Goal: Find contact information: Find contact information

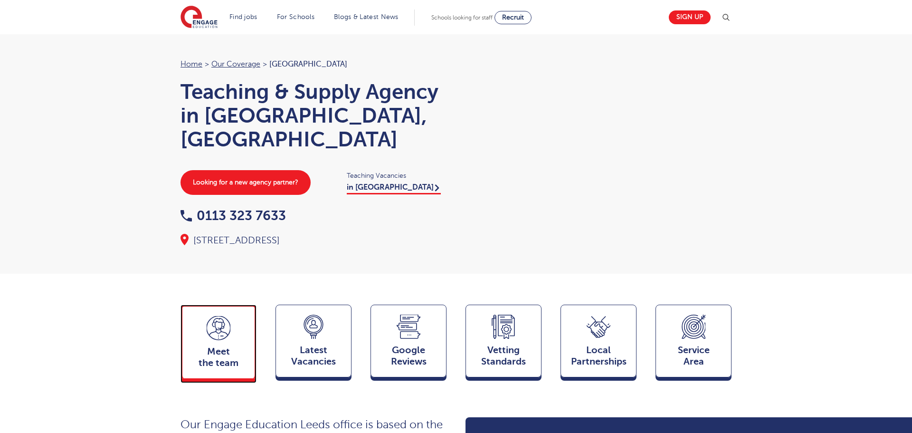
click at [219, 316] on icon at bounding box center [219, 328] width 24 height 24
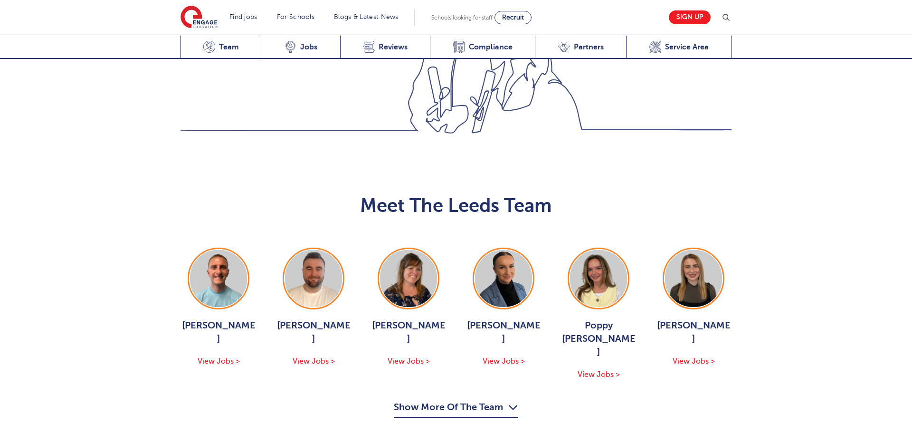
scroll to position [1037, 0]
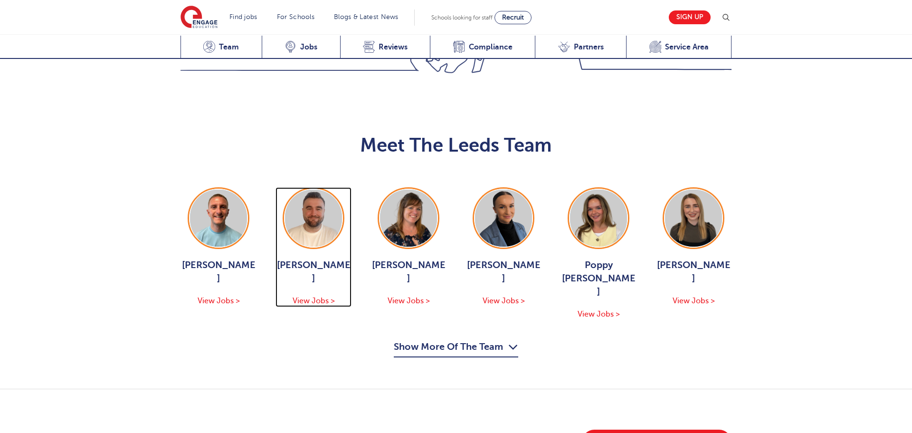
click at [302, 190] on img at bounding box center [313, 218] width 57 height 57
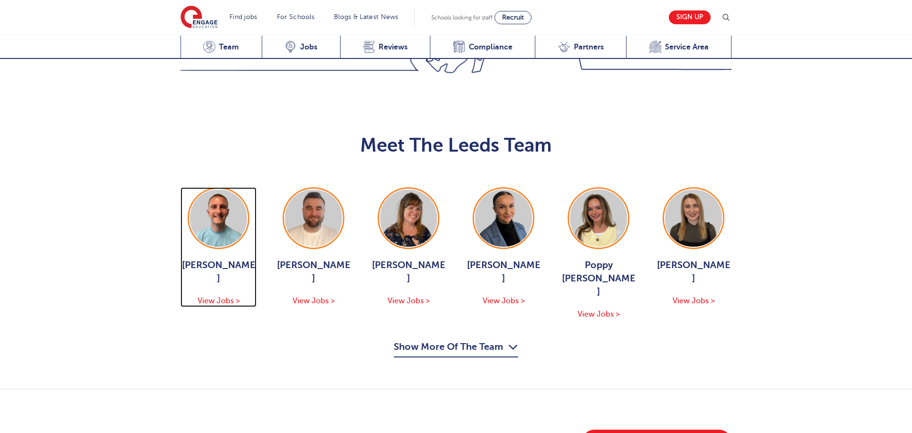
click at [209, 190] on img at bounding box center [218, 218] width 57 height 57
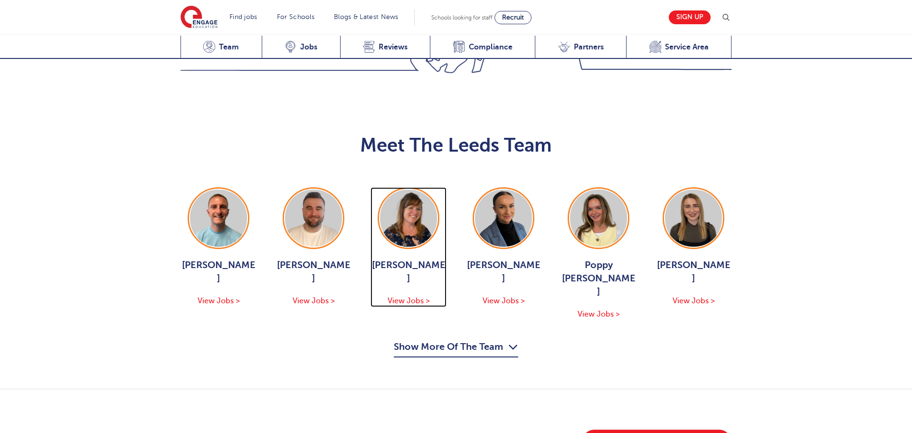
click at [399, 190] on img at bounding box center [408, 218] width 57 height 57
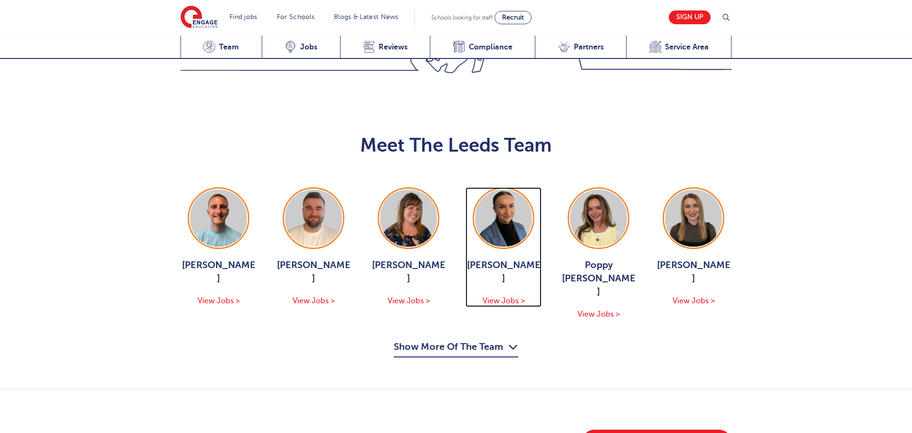
click at [527, 190] on img at bounding box center [503, 218] width 57 height 57
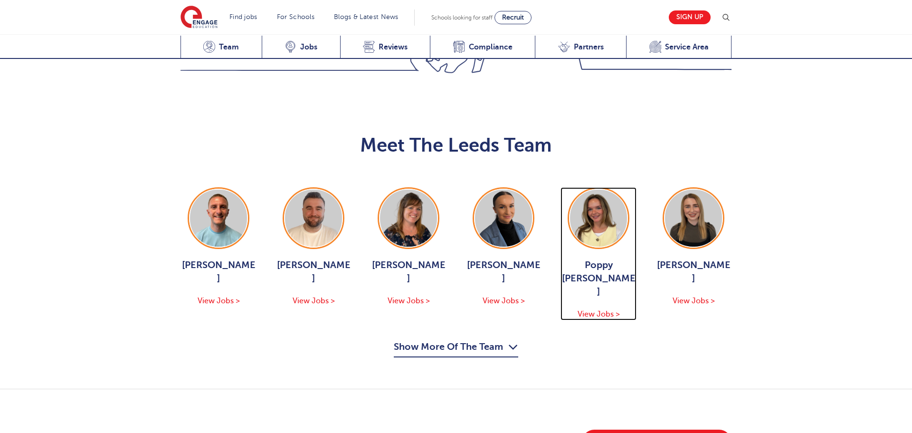
click at [618, 190] on img at bounding box center [598, 218] width 57 height 57
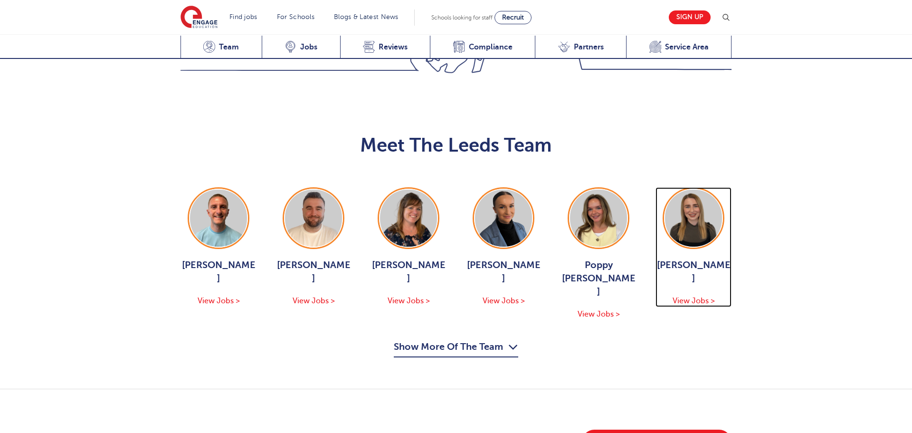
click at [699, 190] on img at bounding box center [693, 218] width 57 height 57
click at [473, 339] on button "Show More Of The Team" at bounding box center [456, 348] width 124 height 18
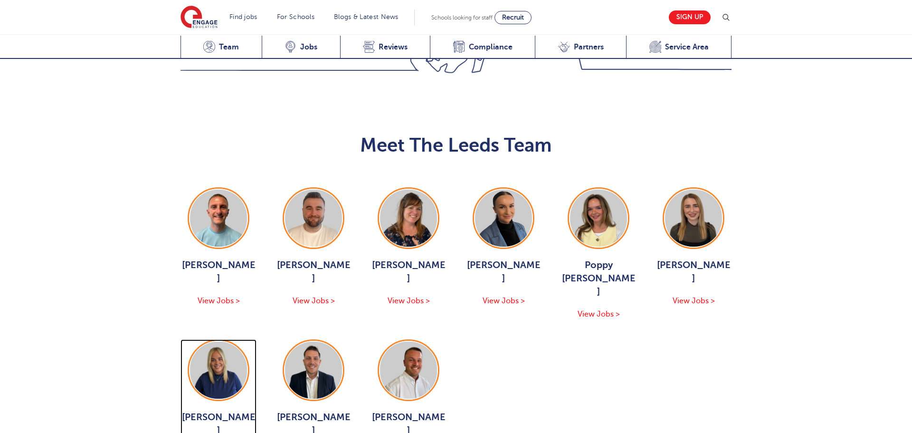
click at [215, 342] on img at bounding box center [218, 370] width 57 height 57
click at [300, 342] on img at bounding box center [313, 370] width 57 height 57
click at [423, 342] on img at bounding box center [408, 370] width 57 height 57
